Goal: Information Seeking & Learning: Learn about a topic

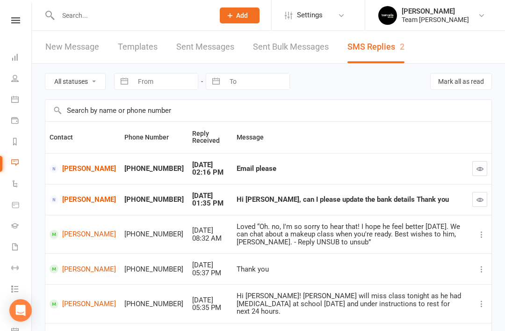
click at [71, 167] on link "Jagroop Kaur" at bounding box center [83, 168] width 66 height 9
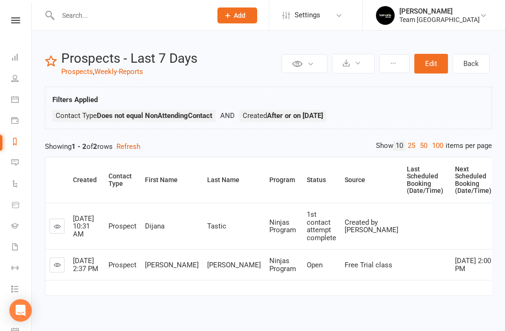
click at [63, 267] on link at bounding box center [57, 264] width 15 height 15
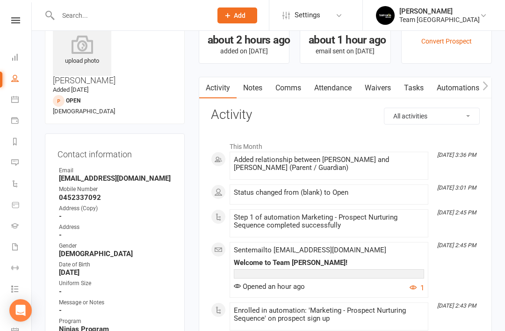
scroll to position [44, 0]
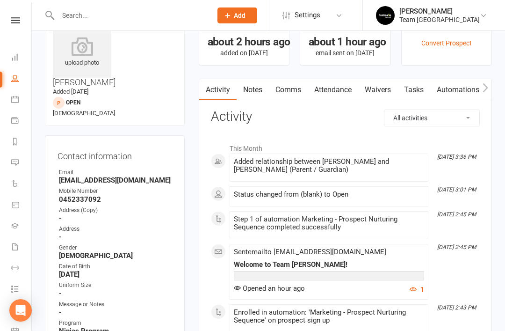
click at [252, 92] on link "Notes" at bounding box center [253, 90] width 32 height 22
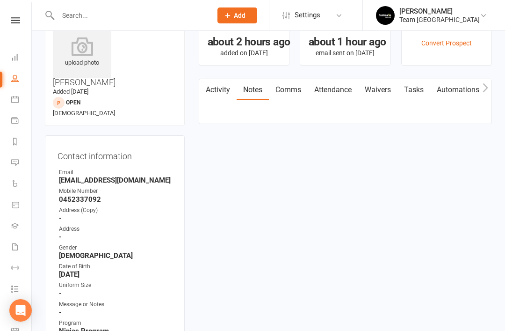
scroll to position [74, 0]
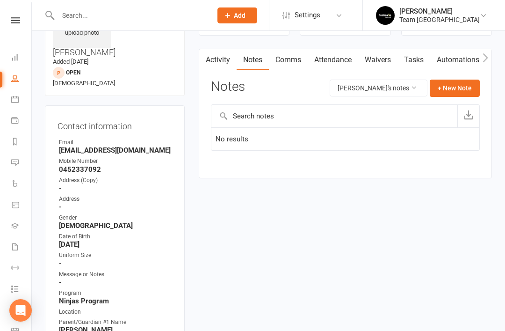
click at [225, 66] on link "Activity" at bounding box center [217, 60] width 37 height 22
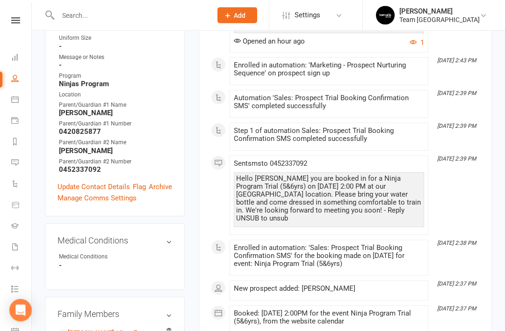
scroll to position [291, 0]
click at [116, 328] on link "[PERSON_NAME] / Guardian" at bounding box center [101, 333] width 85 height 10
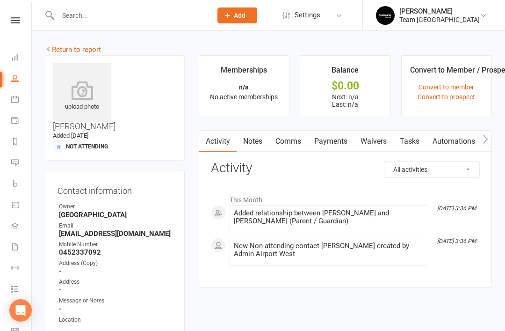
click at [105, 330] on link "Update Contact Details" at bounding box center [94, 336] width 73 height 11
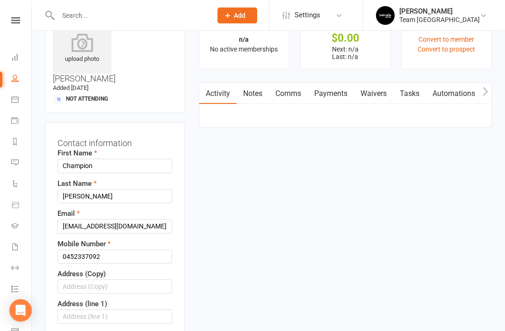
scroll to position [55, 0]
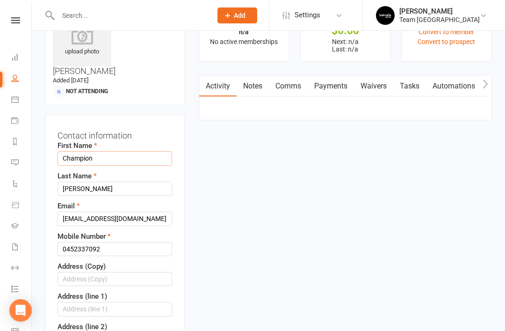
click at [110, 151] on input "Champion" at bounding box center [115, 158] width 115 height 14
type input "C"
type input "Frances"
click at [96, 182] on input "Tony" at bounding box center [115, 189] width 115 height 14
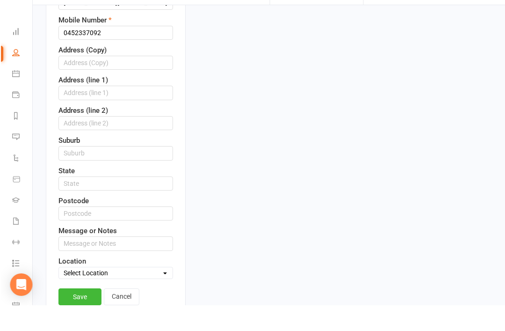
scroll to position [247, 0]
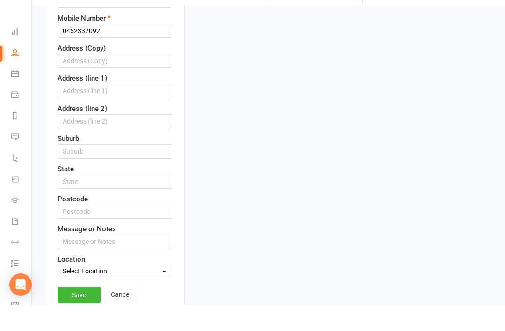
type input "Te’o"
click at [73, 312] on link "Save" at bounding box center [79, 320] width 43 height 17
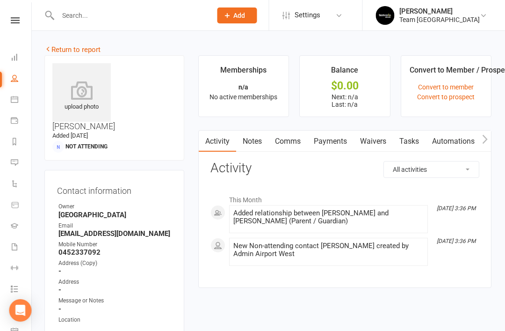
scroll to position [0, 0]
click at [64, 49] on link "Return to report" at bounding box center [72, 49] width 56 height 8
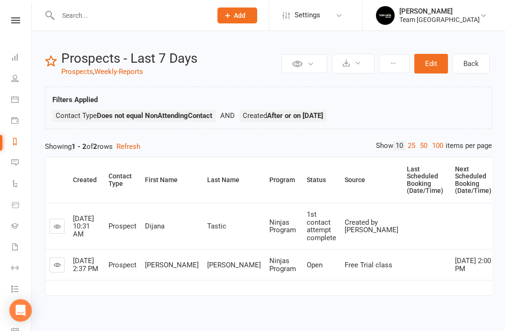
click at [62, 269] on link at bounding box center [57, 264] width 15 height 15
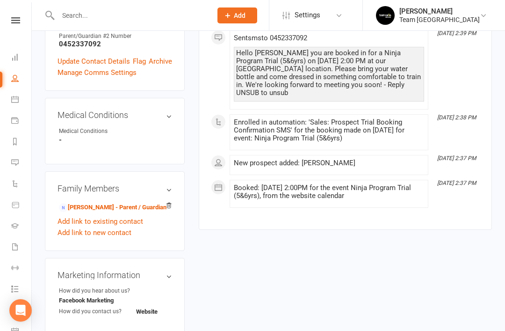
scroll to position [416, 0]
click at [127, 203] on link "Frances Te’o - Parent / Guardian" at bounding box center [113, 208] width 108 height 10
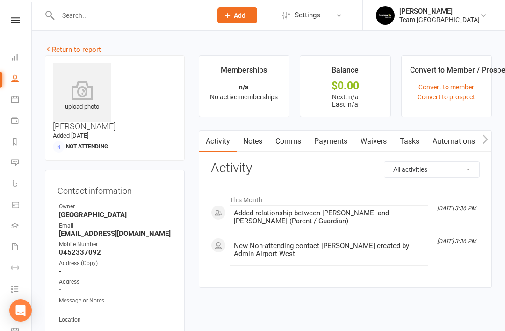
click at [373, 146] on link "Waivers" at bounding box center [373, 142] width 39 height 22
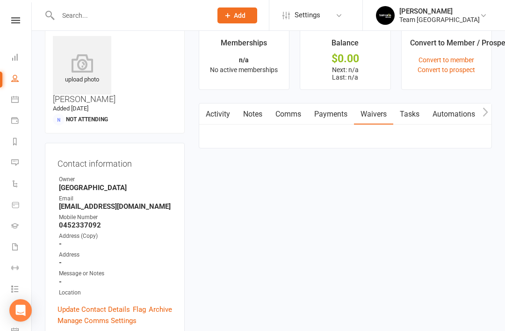
scroll to position [30, 0]
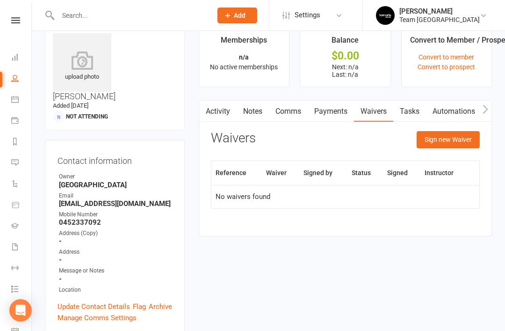
click at [464, 143] on button "Sign new Waiver" at bounding box center [448, 139] width 63 height 17
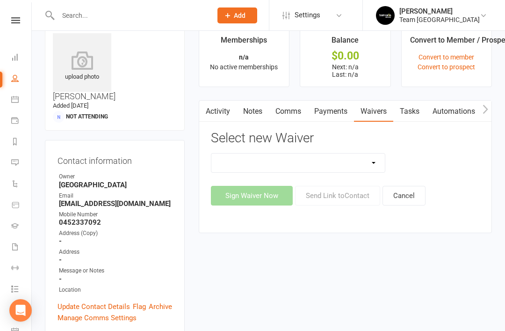
click at [368, 164] on select "Family Program Combination Member Waiver (3+ Family Members) Family Program Com…" at bounding box center [298, 162] width 174 height 19
select select "1512"
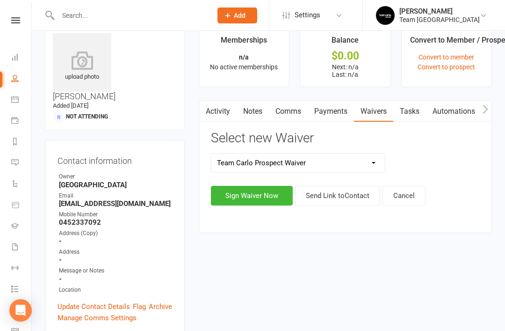
click at [349, 199] on button "Send Link to Contact" at bounding box center [337, 196] width 85 height 20
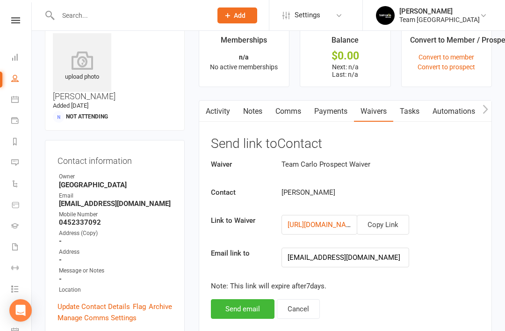
click at [246, 312] on button "Send email" at bounding box center [243, 309] width 64 height 20
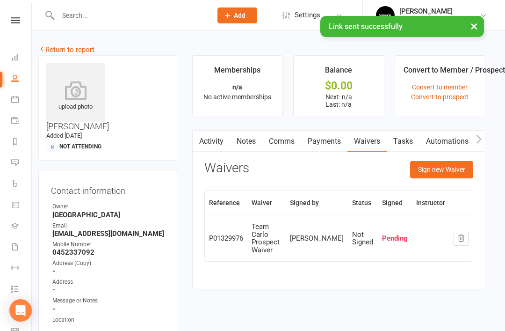
scroll to position [0, 0]
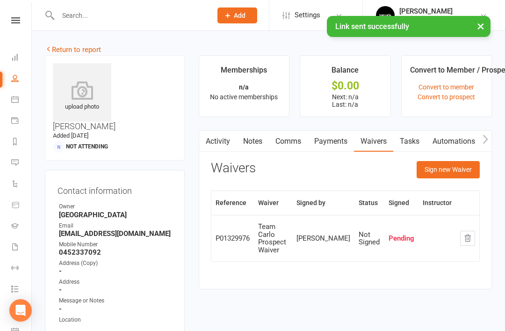
click at [69, 50] on link "Return to report" at bounding box center [73, 49] width 56 height 8
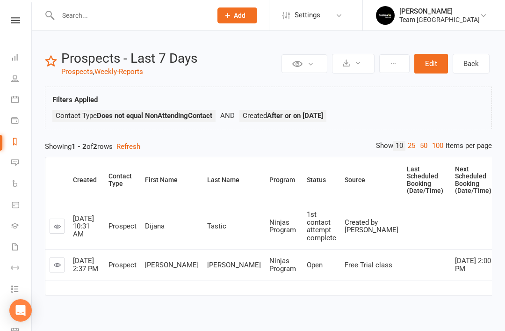
click at [58, 225] on icon at bounding box center [57, 226] width 7 height 7
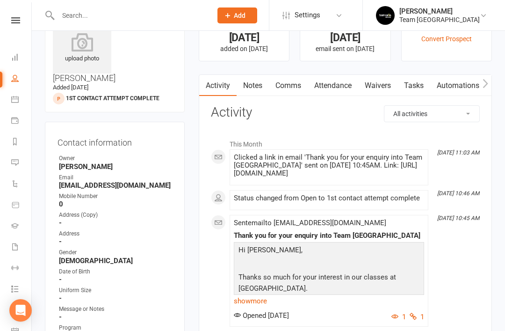
scroll to position [50, 0]
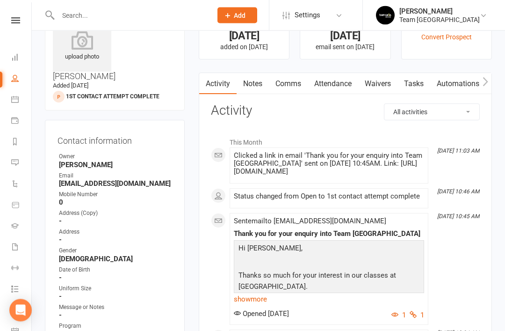
click at [255, 297] on link "show more" at bounding box center [329, 299] width 190 height 13
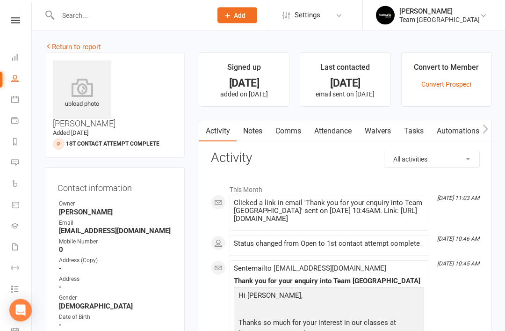
scroll to position [0, 0]
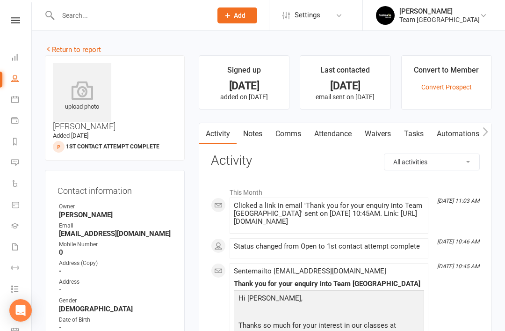
click at [60, 49] on link "Return to report" at bounding box center [73, 49] width 56 height 8
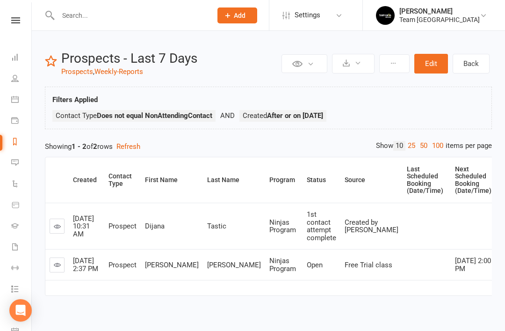
click at [59, 268] on icon at bounding box center [57, 264] width 7 height 7
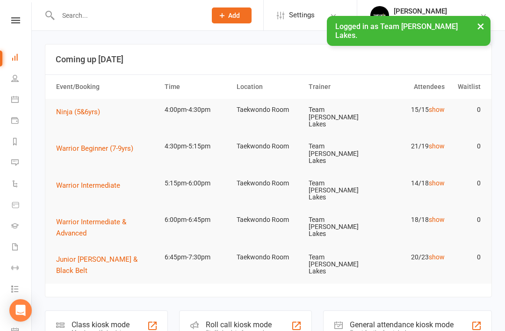
click at [16, 166] on link "Messages 3" at bounding box center [21, 163] width 21 height 21
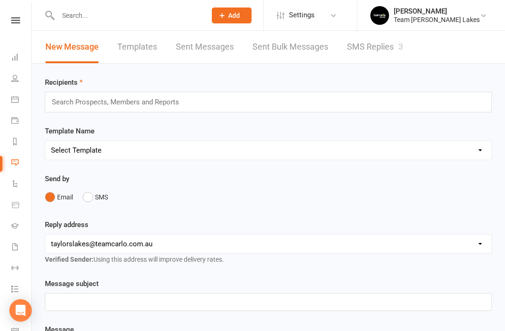
click at [372, 52] on link "SMS Replies 3" at bounding box center [375, 47] width 56 height 32
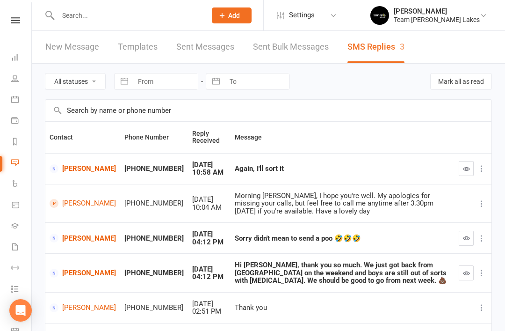
click at [77, 208] on link "Frances Te'o" at bounding box center [83, 203] width 66 height 9
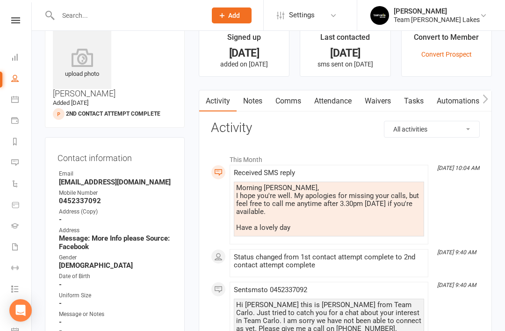
scroll to position [22, 0]
click at [44, 1] on react-component at bounding box center [100, 15] width 200 height 30
click at [266, 94] on link "Notes" at bounding box center [253, 101] width 32 height 22
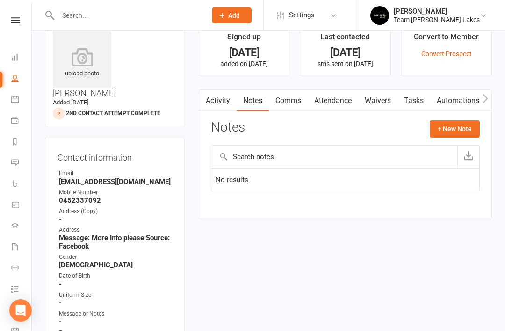
click at [451, 130] on button "+ New Note" at bounding box center [455, 128] width 50 height 17
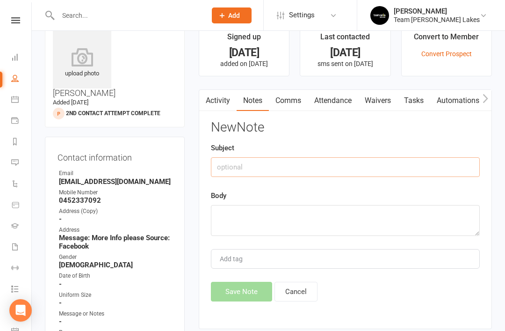
click at [293, 169] on input "text" at bounding box center [345, 167] width 269 height 20
type input "Prospect notes"
click at [259, 222] on textarea at bounding box center [345, 220] width 269 height 31
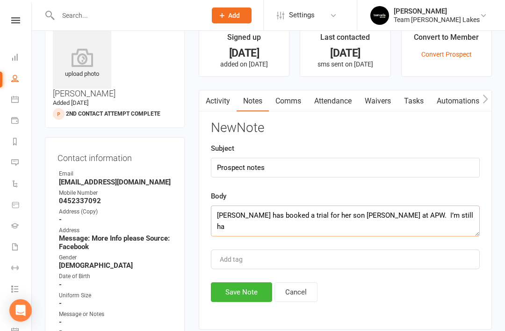
click at [297, 212] on textarea "Frances has booked a trial for her son Tobias at APW. I’m still ha" at bounding box center [345, 220] width 269 height 31
click at [450, 214] on textarea "Frances has booked a trial online for her son Tobias at APW. I’m still ha" at bounding box center [345, 220] width 269 height 31
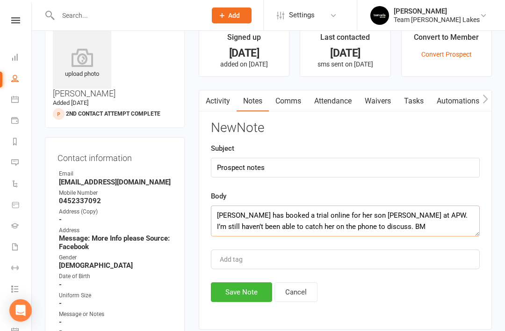
type textarea "Frances has booked a trial online for her son Tobias at APW. I’m still haven’t …"
click at [241, 292] on button "Save Note" at bounding box center [241, 292] width 61 height 20
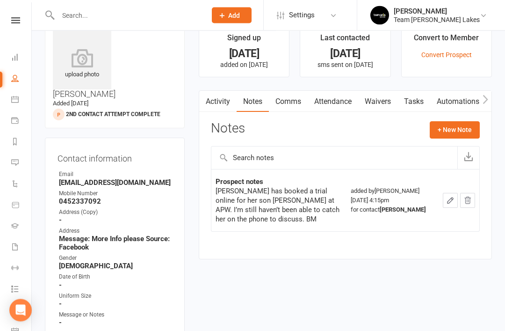
scroll to position [0, 0]
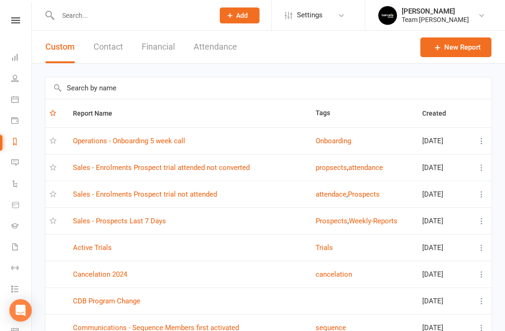
click at [136, 222] on link "Sales - Prospects Last 7 Days" at bounding box center [119, 221] width 93 height 8
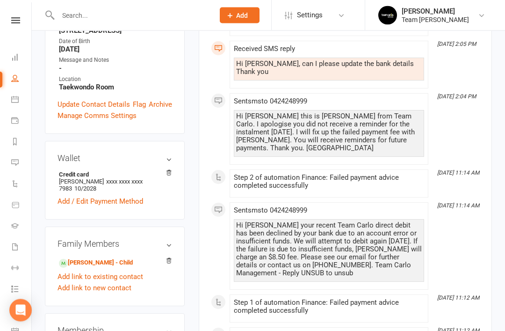
scroll to position [258, 0]
click at [14, 100] on icon at bounding box center [14, 98] width 7 height 7
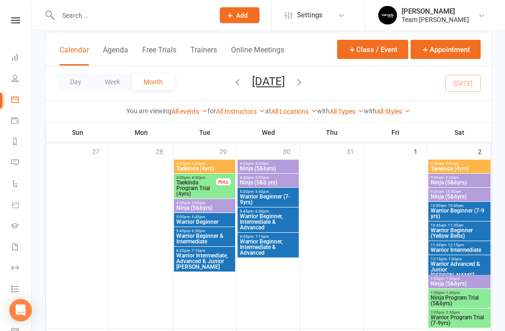
scroll to position [56, 0]
click at [15, 144] on icon at bounding box center [14, 141] width 7 height 7
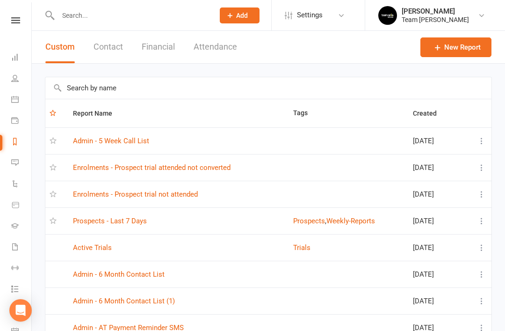
click at [211, 165] on link "Enrolments - Prospect trial attended not converted" at bounding box center [152, 167] width 158 height 8
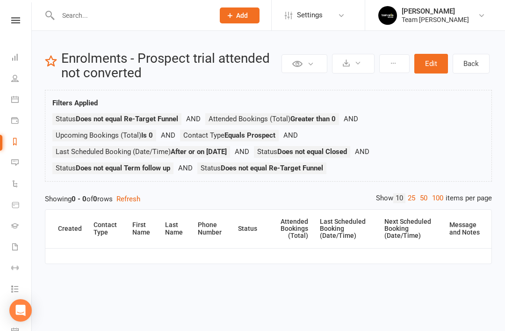
click at [19, 143] on link "Reports" at bounding box center [21, 142] width 21 height 21
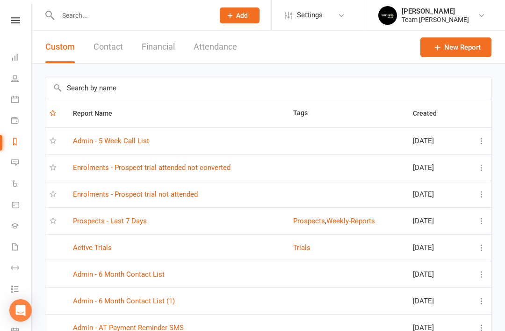
click at [153, 195] on link "Enrolments - Prospect trial not attended" at bounding box center [135, 194] width 125 height 8
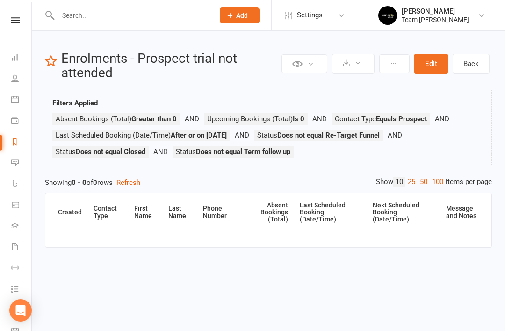
click at [22, 137] on link "Reports" at bounding box center [21, 142] width 21 height 21
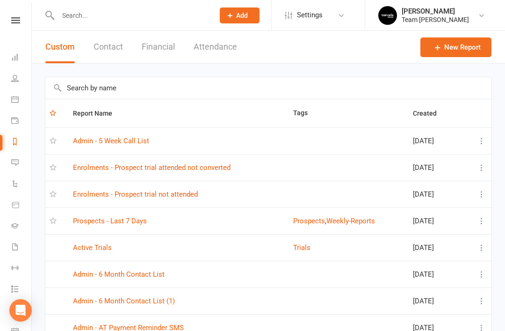
click at [137, 139] on link "Admin - 5 Week Call List" at bounding box center [111, 141] width 76 height 8
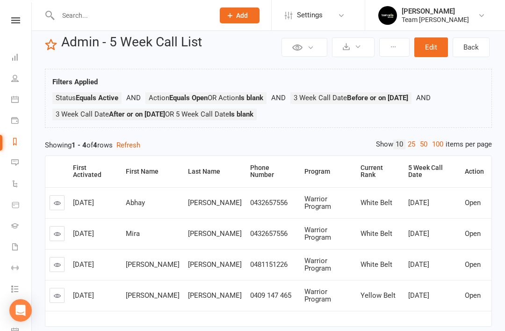
scroll to position [25, 0]
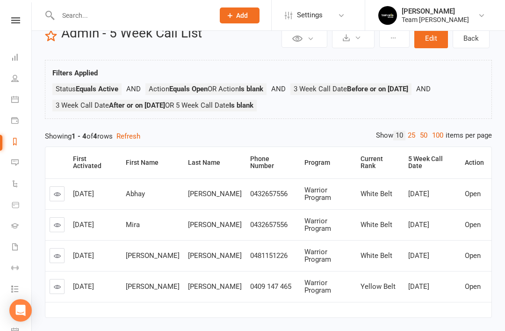
click at [63, 248] on link at bounding box center [57, 255] width 15 height 15
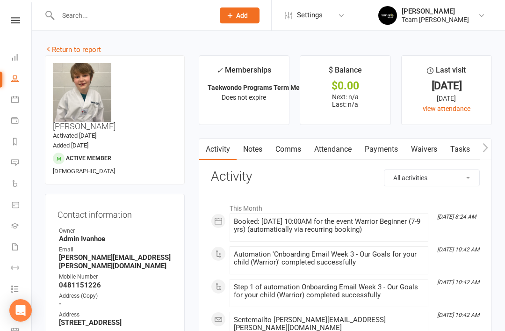
click at [18, 76] on icon at bounding box center [14, 77] width 7 height 7
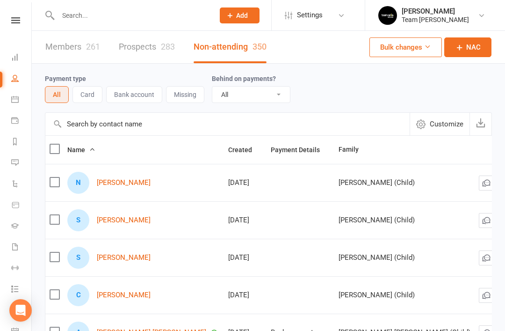
click at [153, 45] on link "Prospects 283" at bounding box center [147, 47] width 56 height 32
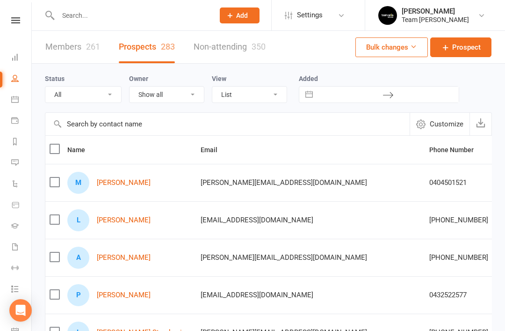
click at [85, 48] on link "Members 261" at bounding box center [72, 47] width 55 height 32
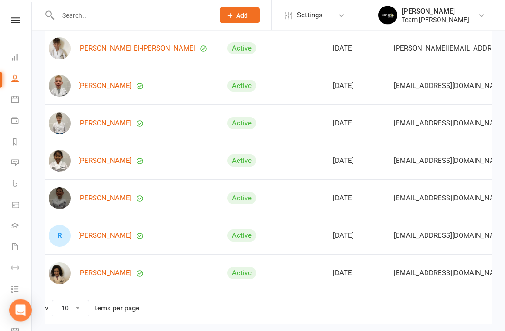
scroll to position [271, 0]
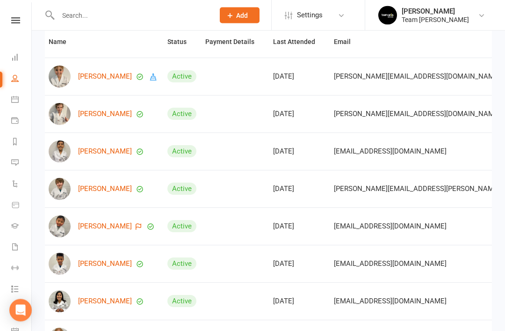
scroll to position [109, 0]
click at [102, 187] on link "Tristan Baird" at bounding box center [105, 189] width 54 height 8
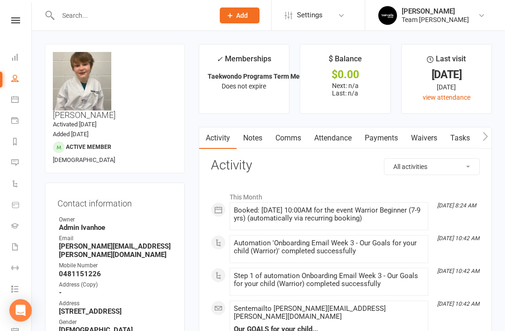
click at [20, 74] on link "People" at bounding box center [21, 79] width 21 height 21
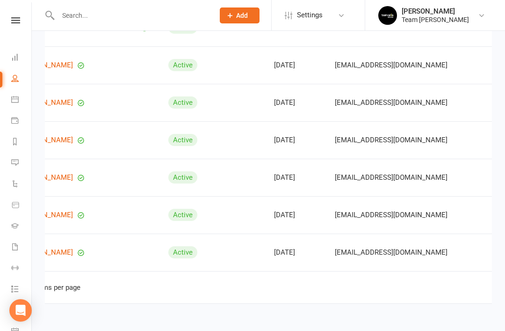
scroll to position [0, 77]
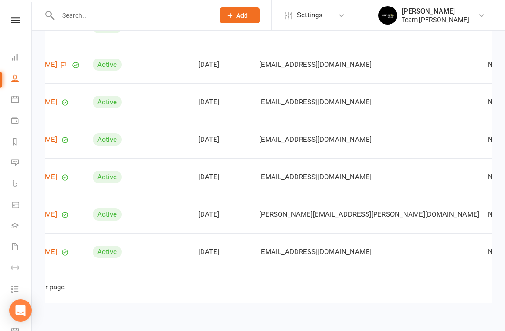
scroll to position [0, 105]
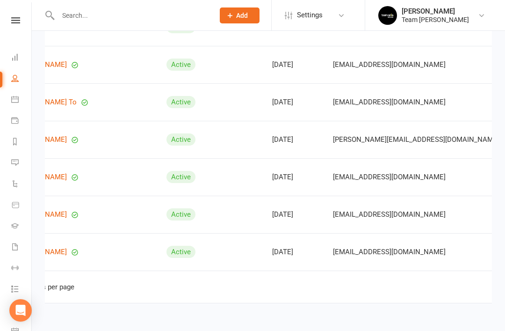
scroll to position [0, 84]
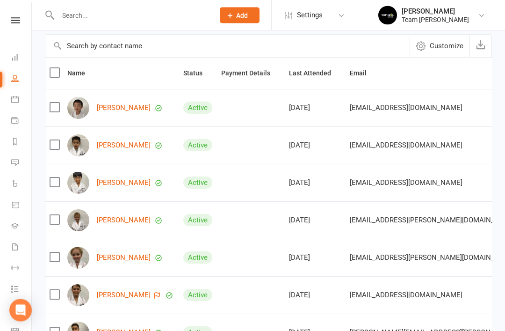
scroll to position [0, 0]
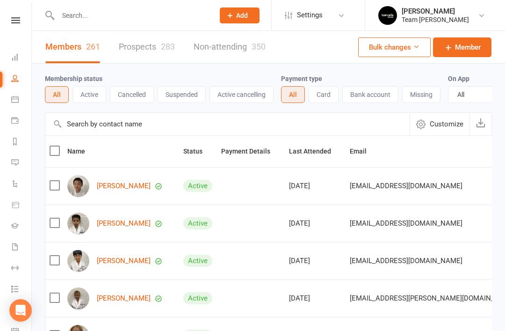
click at [122, 13] on input "text" at bounding box center [131, 15] width 153 height 13
type input "Z"
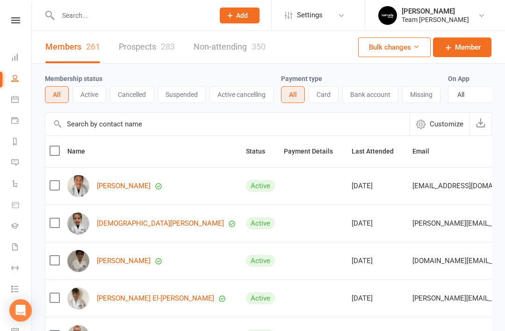
click at [100, 13] on input "text" at bounding box center [131, 15] width 153 height 13
type input "Z"
click at [18, 139] on icon at bounding box center [14, 141] width 7 height 7
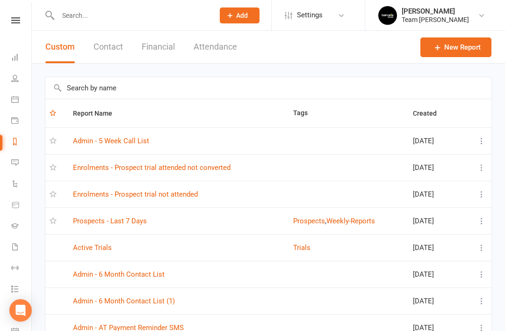
click at [207, 165] on link "Enrolments - Prospect trial attended not converted" at bounding box center [152, 167] width 158 height 8
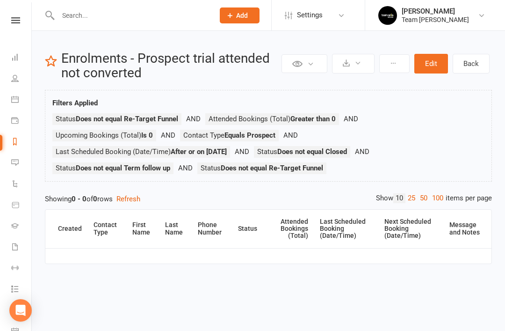
click at [17, 85] on link "People" at bounding box center [21, 79] width 21 height 21
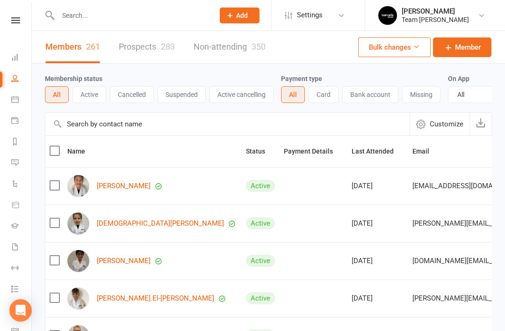
click at [171, 42] on div "283" at bounding box center [168, 47] width 14 height 10
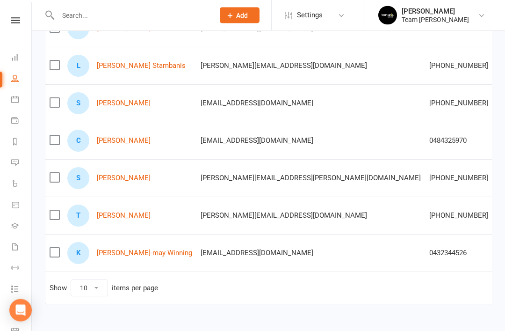
scroll to position [268, 0]
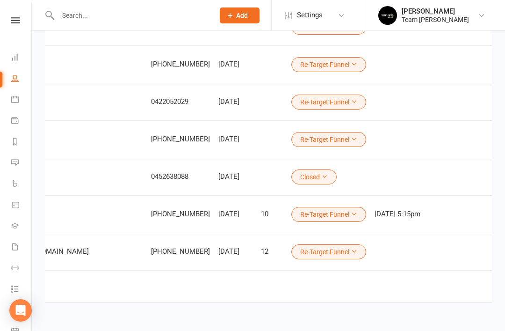
scroll to position [0, 236]
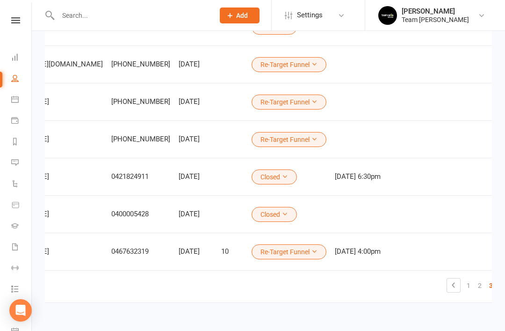
scroll to position [0, 256]
click at [496, 287] on link "4" at bounding box center [501, 285] width 11 height 13
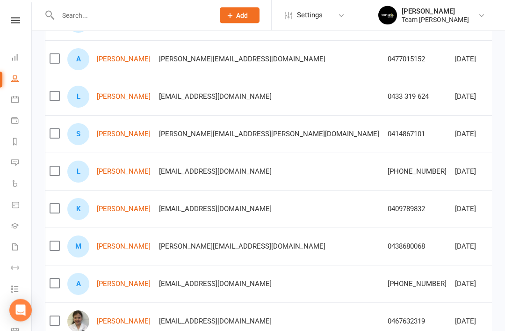
scroll to position [268, 0]
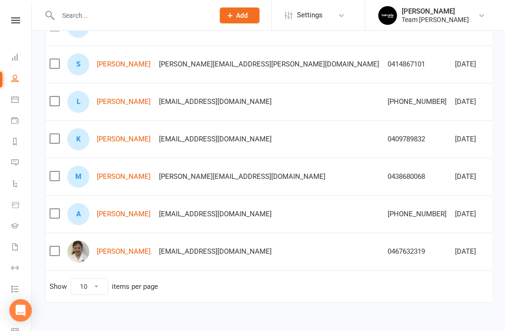
click at [96, 286] on select "10 25 50 100" at bounding box center [89, 286] width 36 height 16
select select "50"
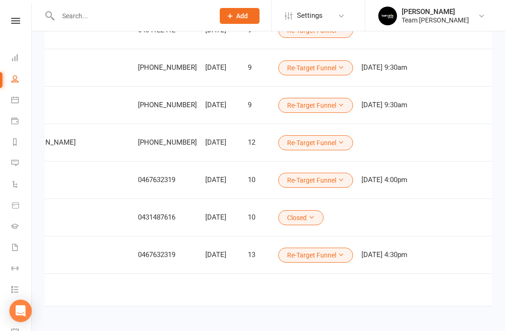
scroll to position [0, 291]
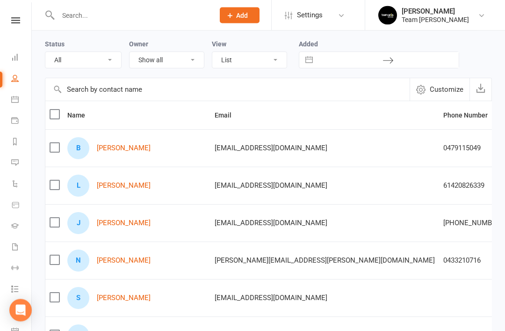
scroll to position [0, 0]
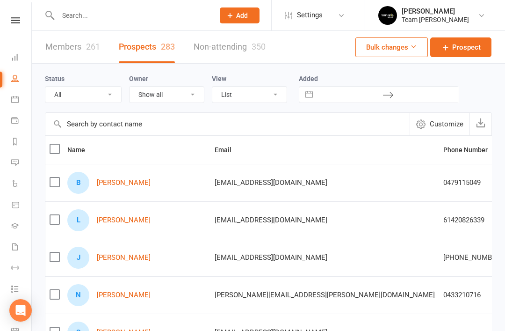
click at [106, 97] on select "All (No status set) (Invalid status) Open Closed Website Lead Term follow up Wa…" at bounding box center [83, 95] width 76 height 16
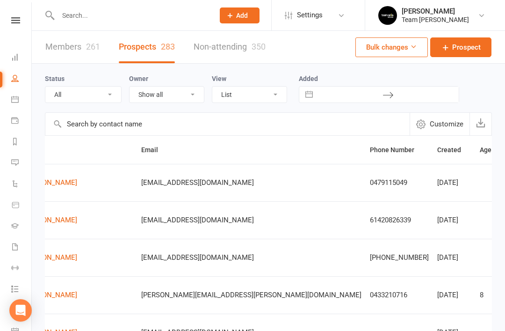
scroll to position [0, 74]
click at [436, 154] on button "Created" at bounding box center [453, 149] width 34 height 11
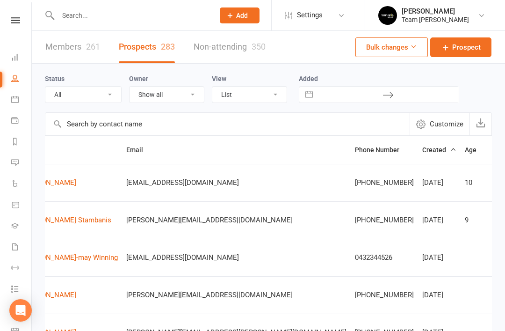
click at [422, 150] on span "Created" at bounding box center [439, 149] width 34 height 7
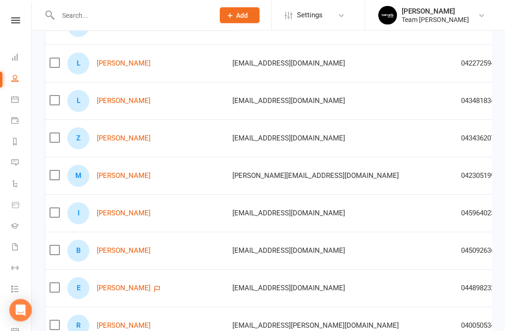
scroll to position [568, 0]
click at [130, 142] on link "[PERSON_NAME]" at bounding box center [124, 138] width 54 height 8
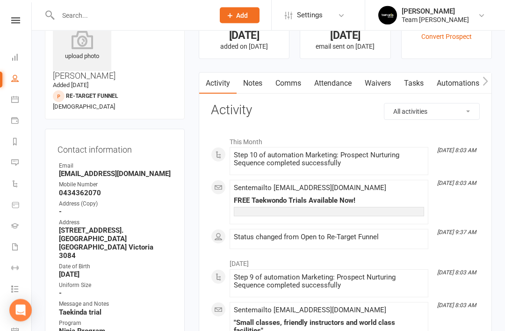
click at [259, 80] on link "Notes" at bounding box center [253, 84] width 32 height 22
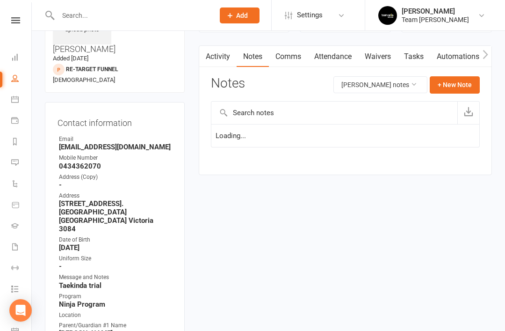
scroll to position [69, 0]
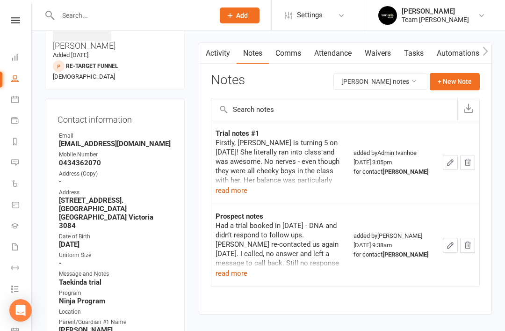
click at [233, 272] on button "read more" at bounding box center [232, 273] width 32 height 11
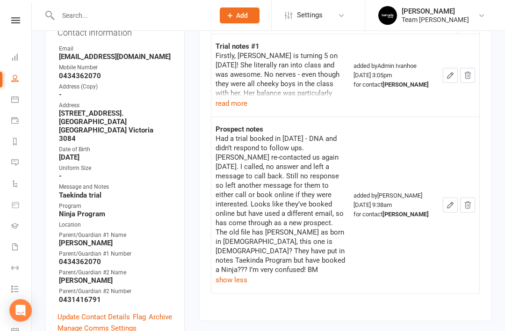
scroll to position [169, 0]
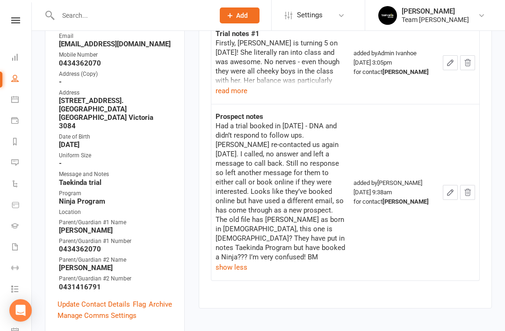
click at [229, 88] on button "read more" at bounding box center [232, 90] width 32 height 11
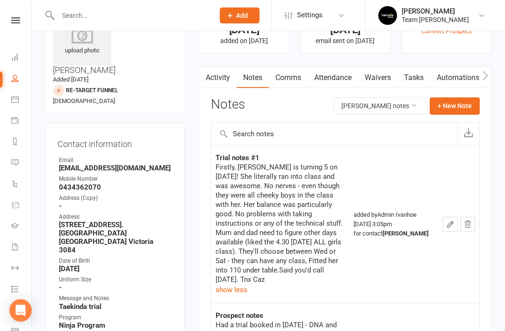
scroll to position [42, 0]
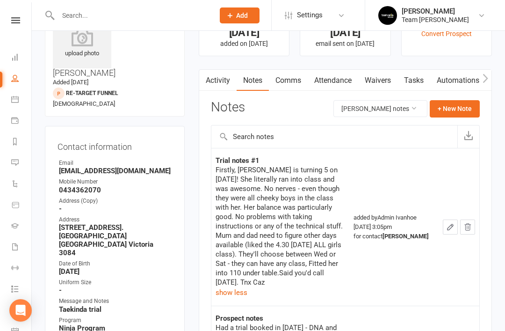
click at [218, 83] on link "Activity" at bounding box center [217, 81] width 37 height 22
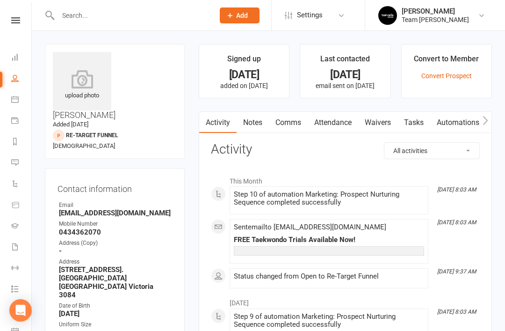
click at [11, 100] on icon at bounding box center [14, 98] width 7 height 7
